Goal: Task Accomplishment & Management: Manage account settings

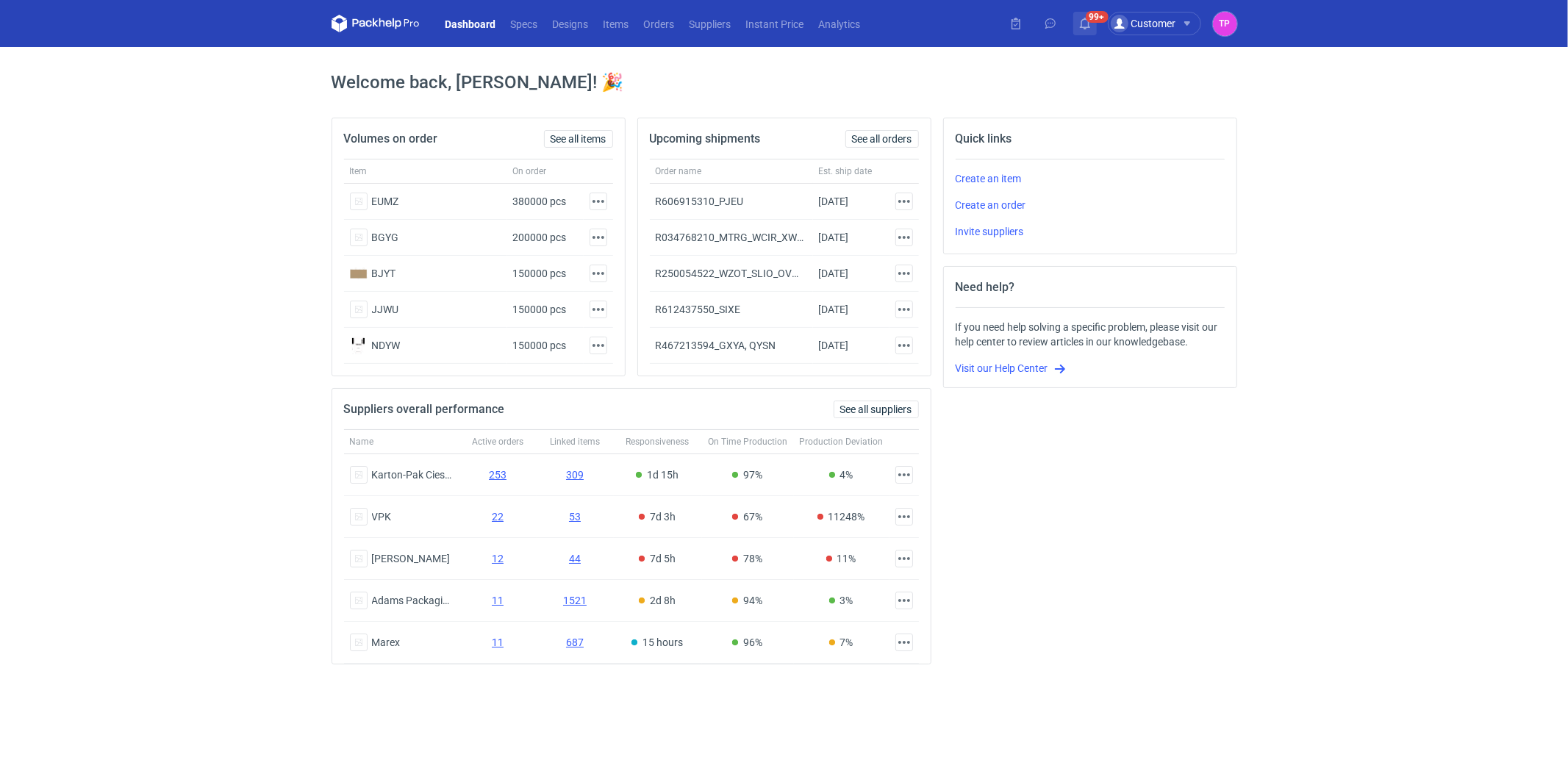
click at [1080, 26] on icon at bounding box center [1085, 23] width 12 height 12
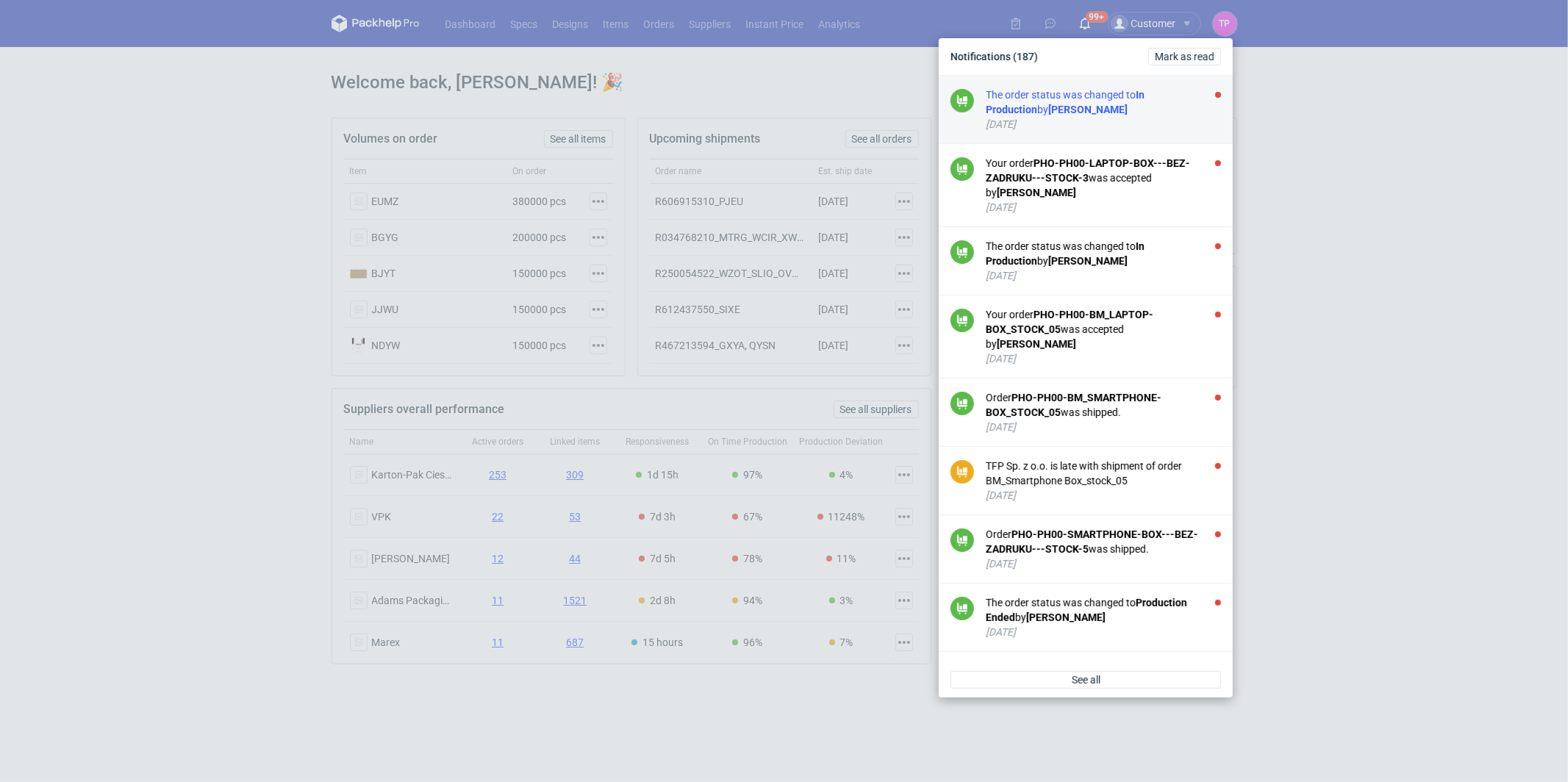
click at [1080, 129] on div "[DATE]" at bounding box center [1103, 124] width 236 height 14
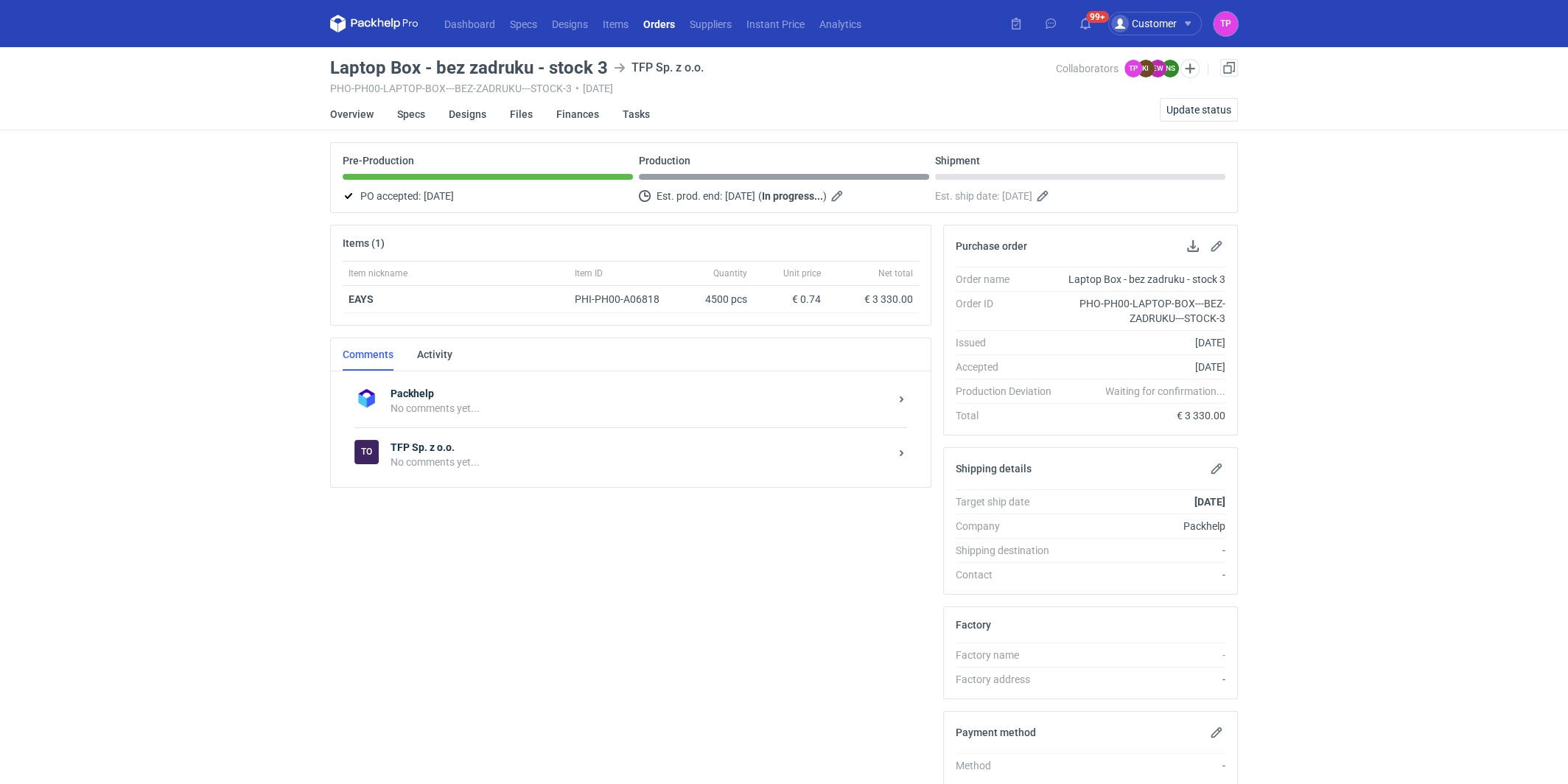
click at [652, 23] on link "Orders" at bounding box center [659, 23] width 47 height 18
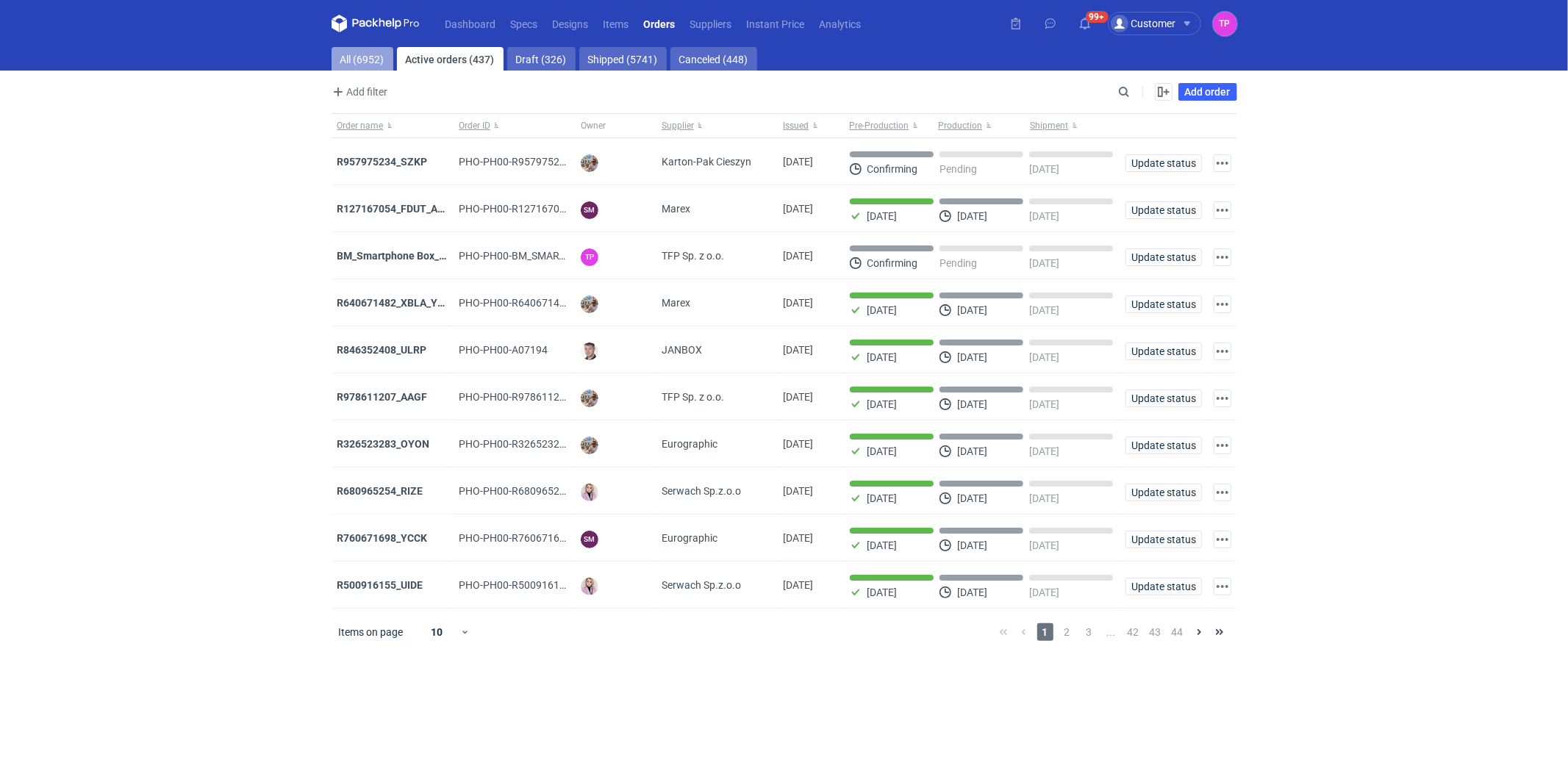
click at [356, 51] on link "All (6952)" at bounding box center [362, 59] width 62 height 23
click at [655, 28] on link "Orders" at bounding box center [660, 23] width 47 height 18
